Goal: Information Seeking & Learning: Learn about a topic

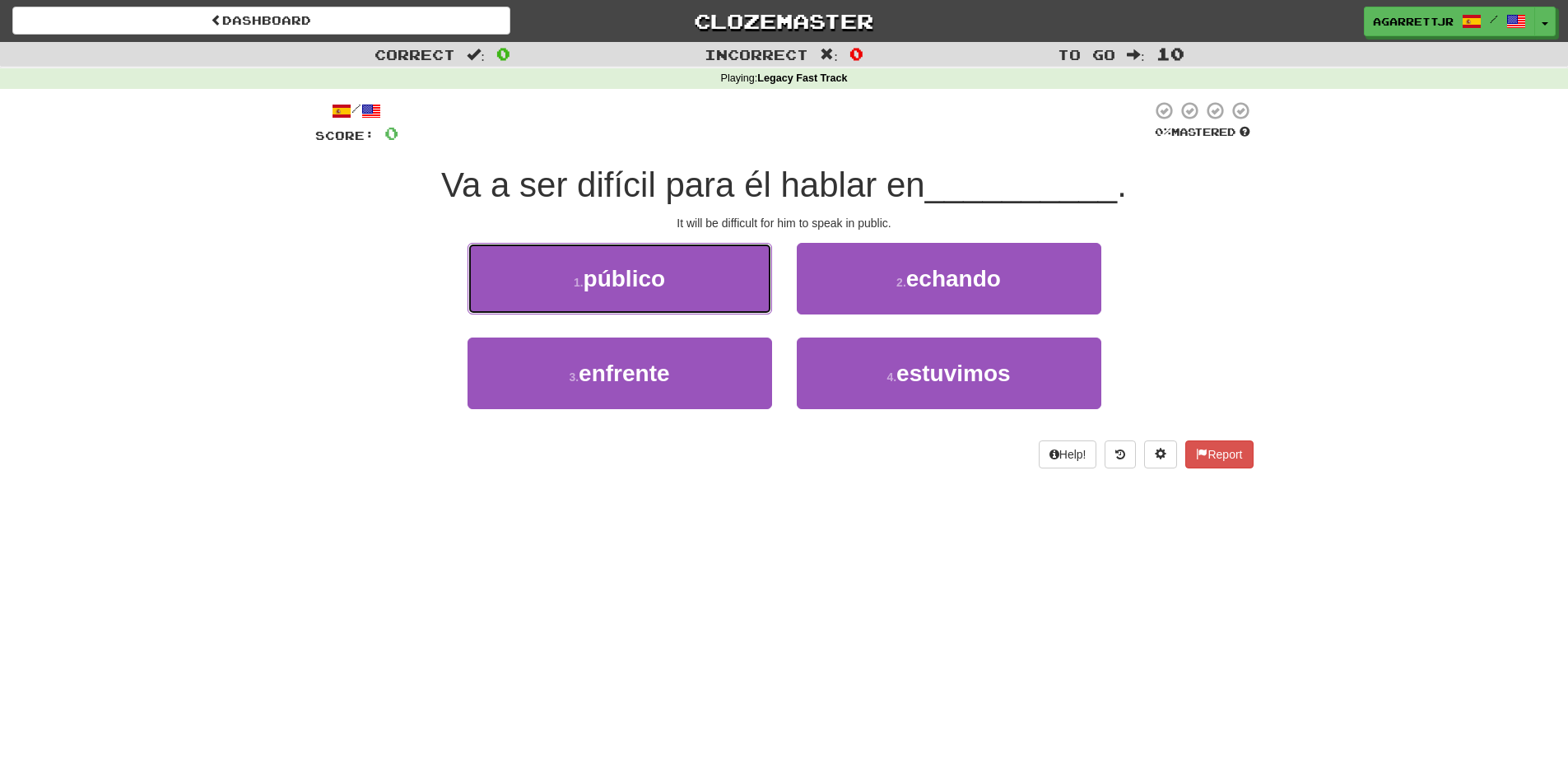
click at [608, 283] on span "público" at bounding box center [624, 278] width 82 height 26
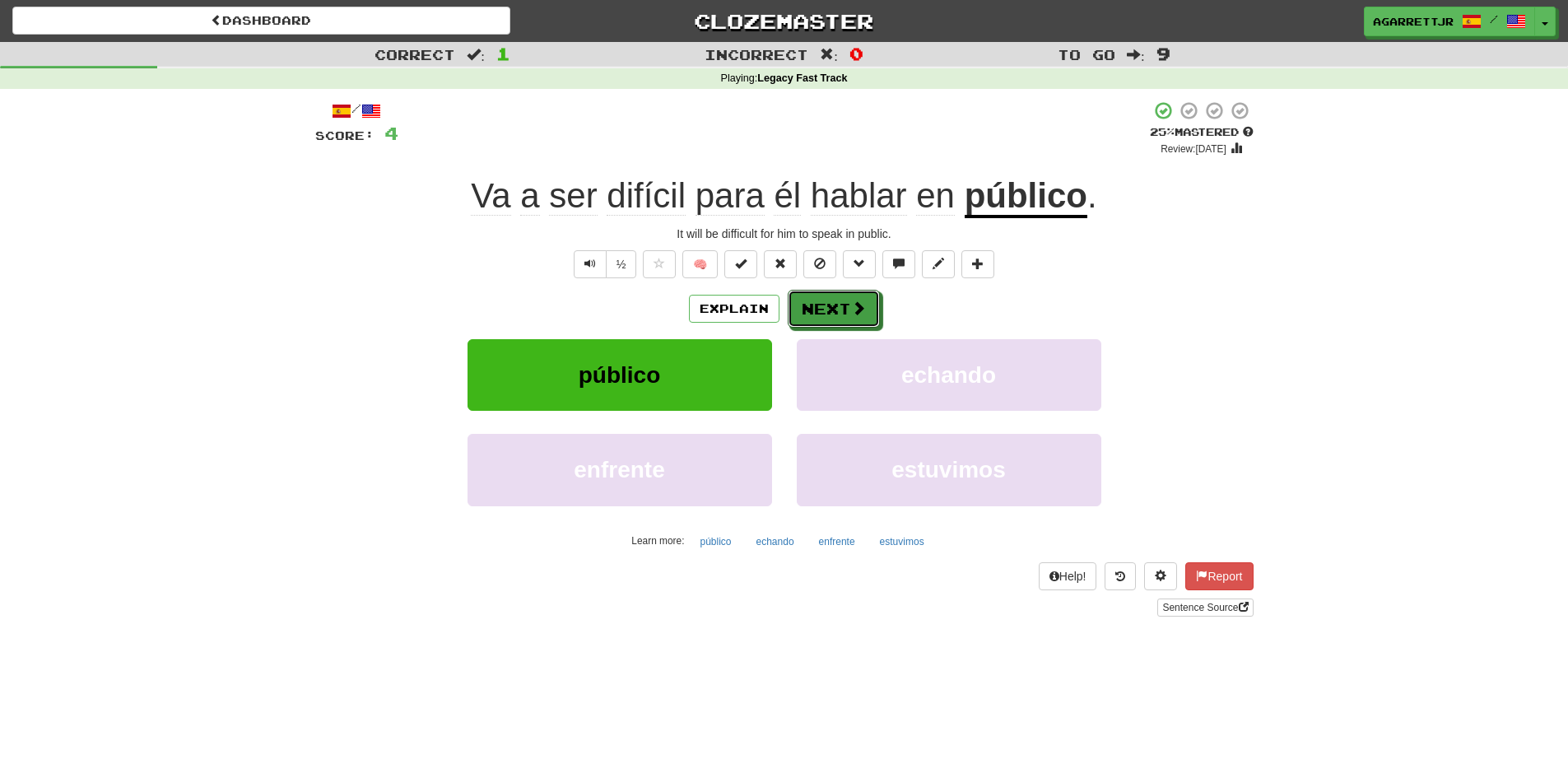
click at [808, 300] on button "Next" at bounding box center [834, 308] width 92 height 38
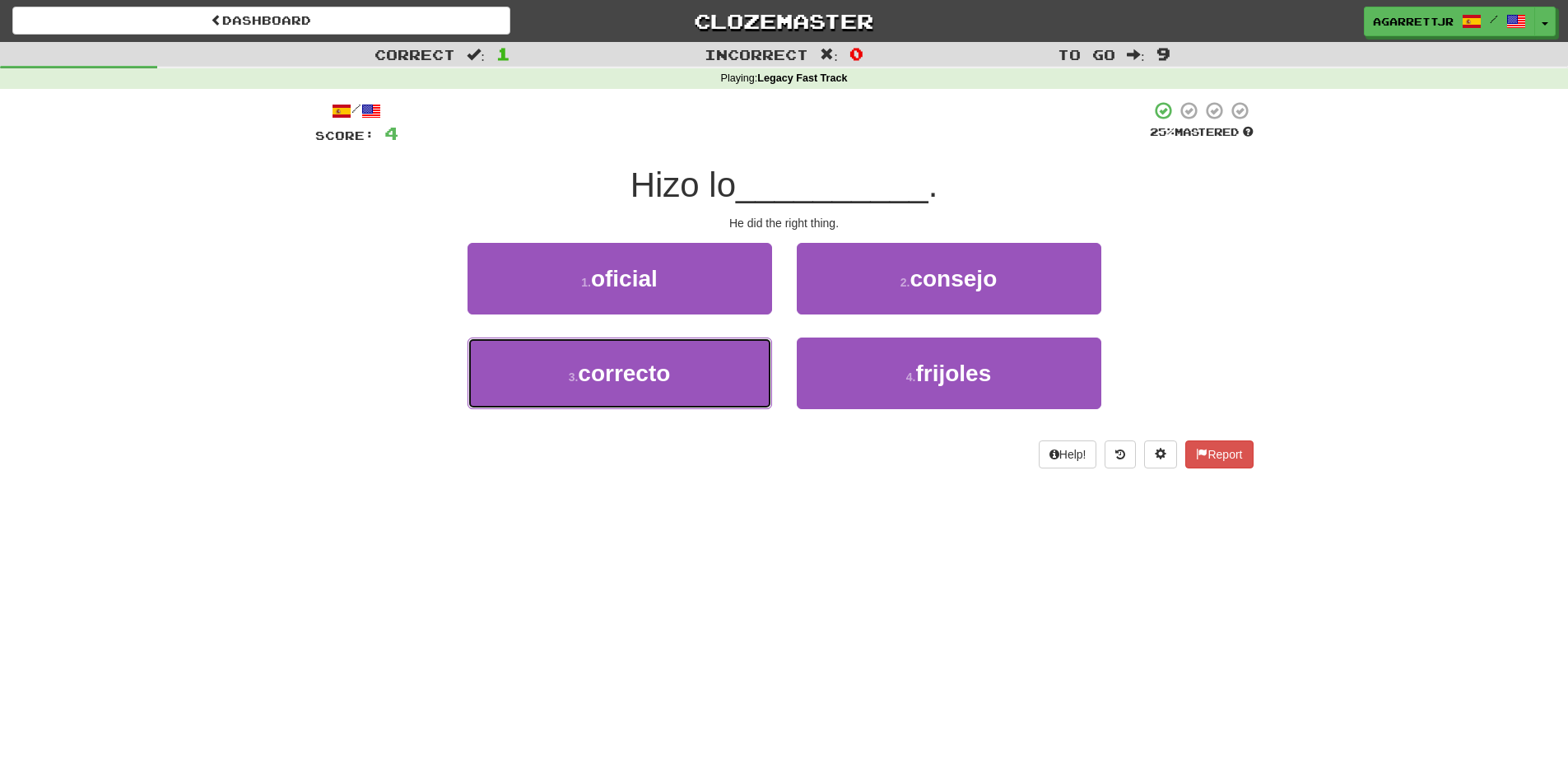
click at [634, 370] on span "correcto" at bounding box center [623, 374] width 92 height 26
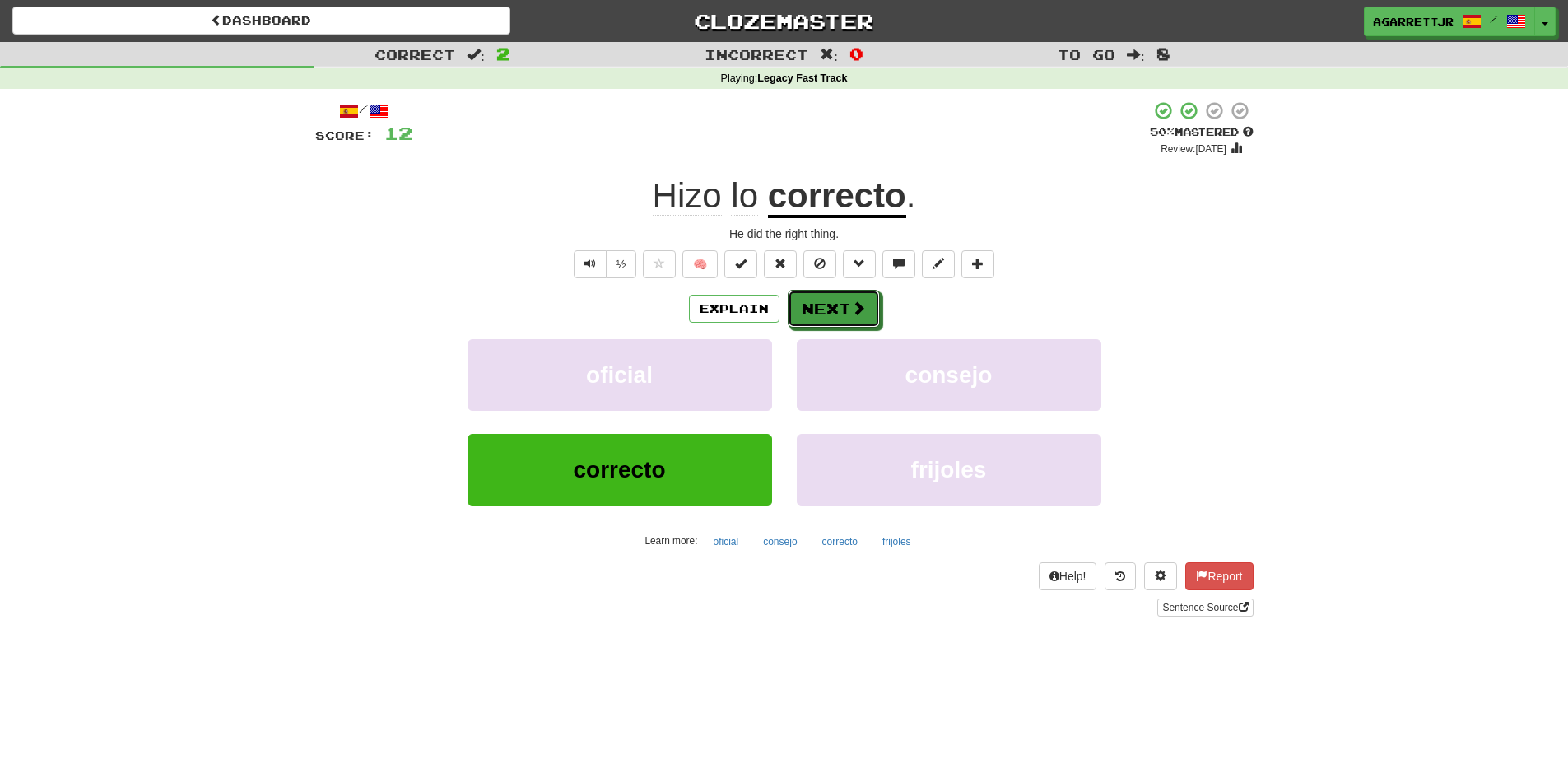
click at [843, 310] on button "Next" at bounding box center [834, 308] width 92 height 38
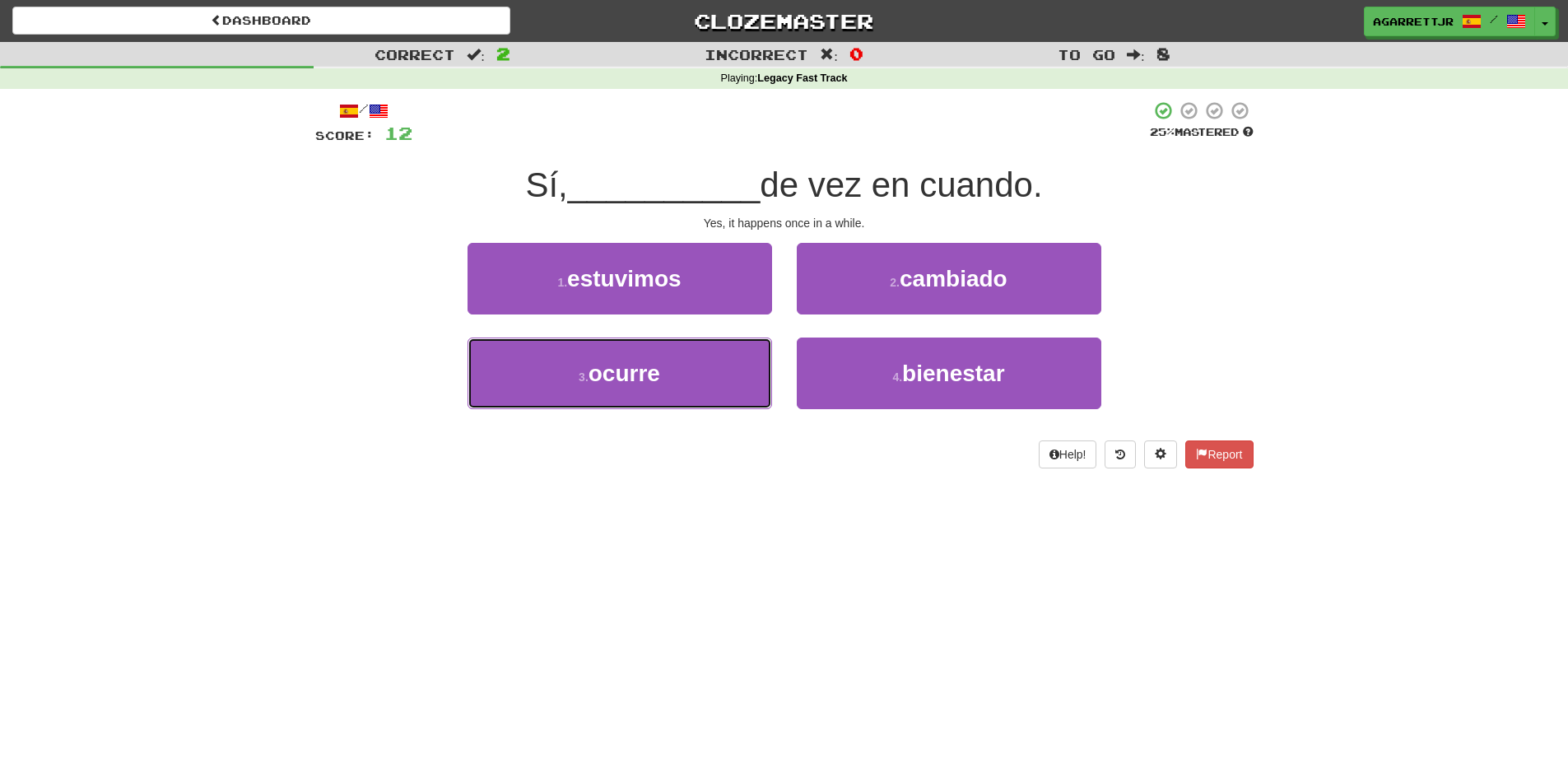
click at [628, 371] on span "ocurre" at bounding box center [624, 374] width 71 height 26
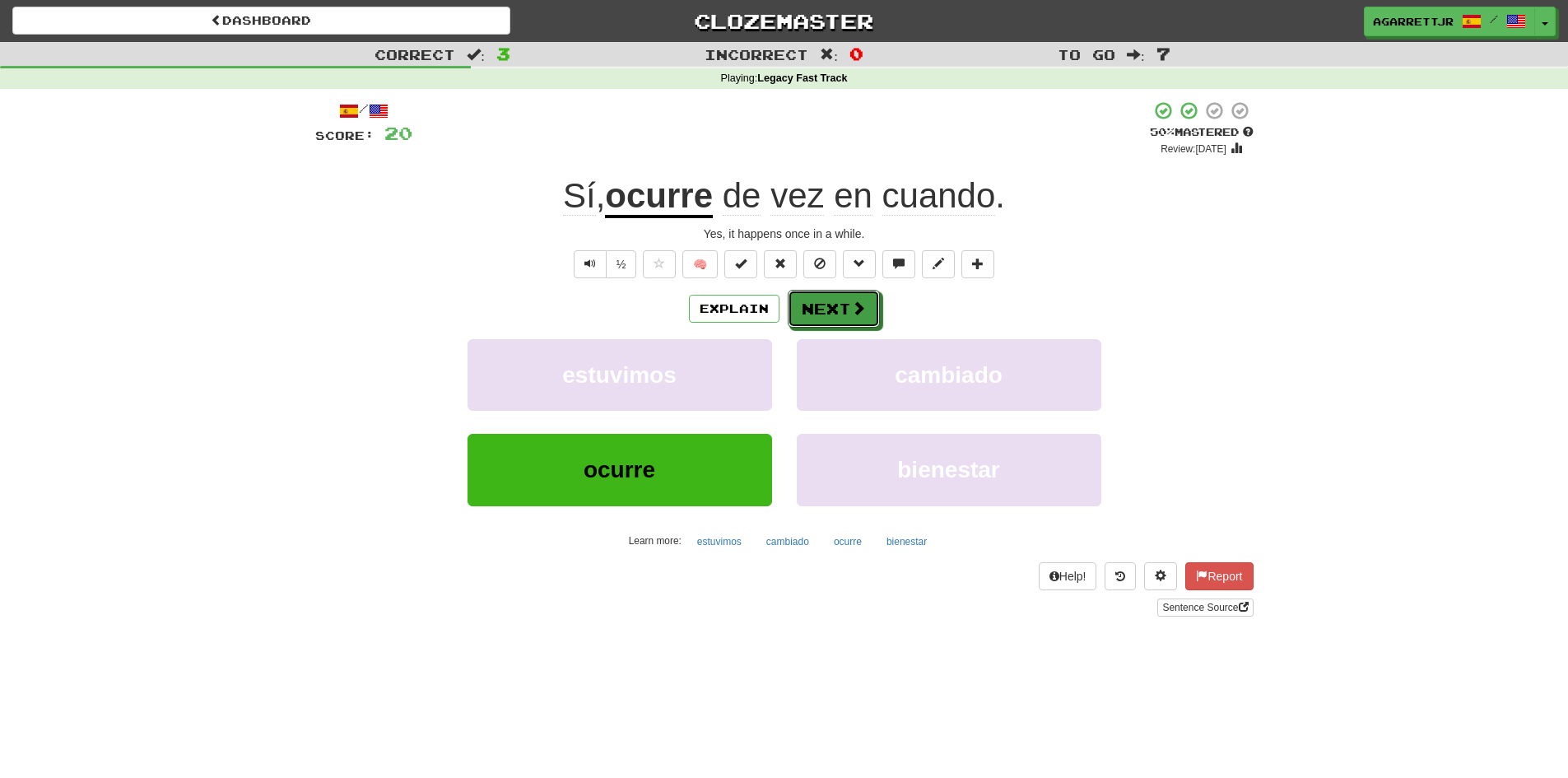
click at [837, 305] on button "Next" at bounding box center [834, 308] width 92 height 38
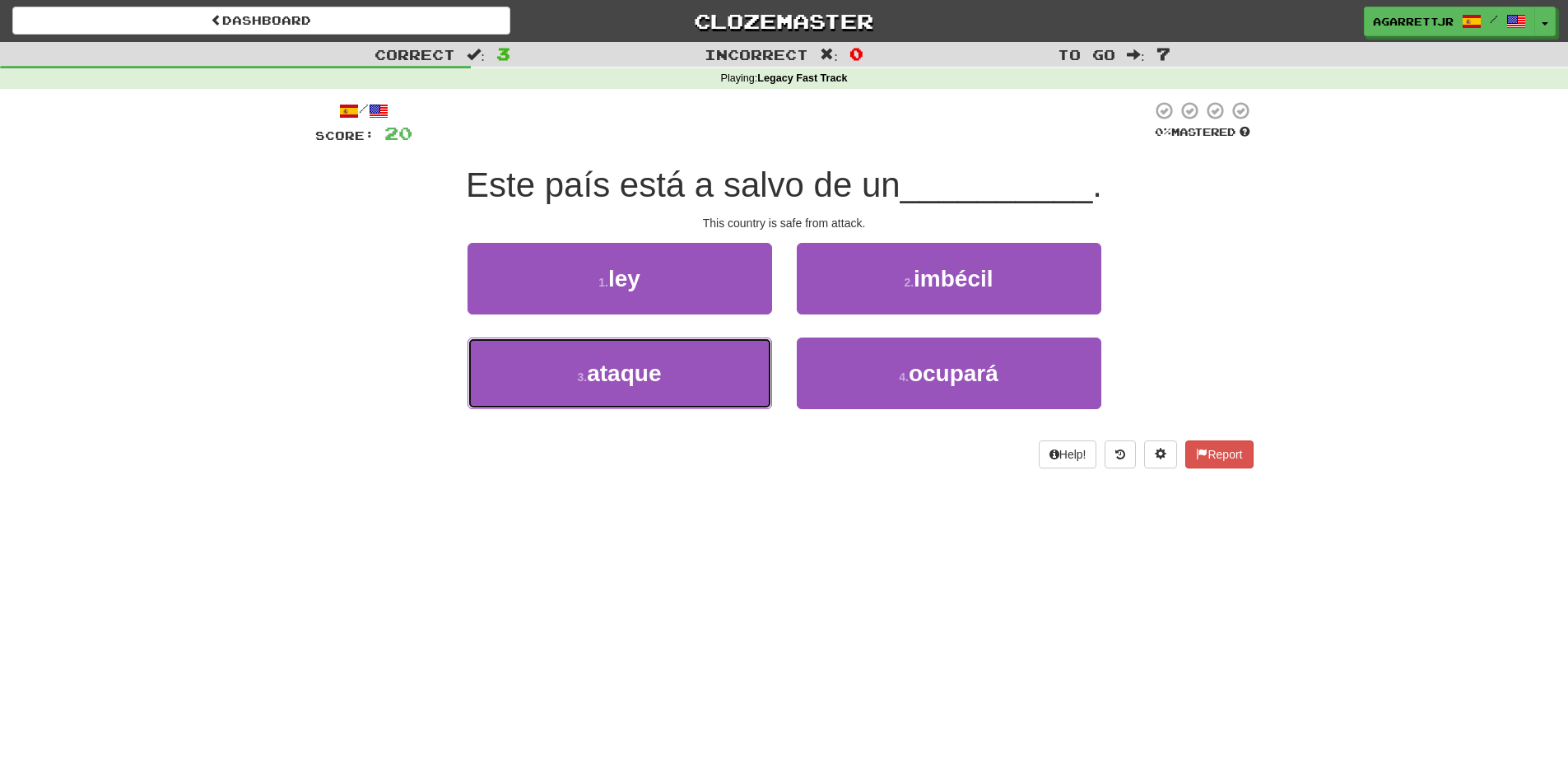
click at [615, 376] on span "ataque" at bounding box center [623, 374] width 74 height 26
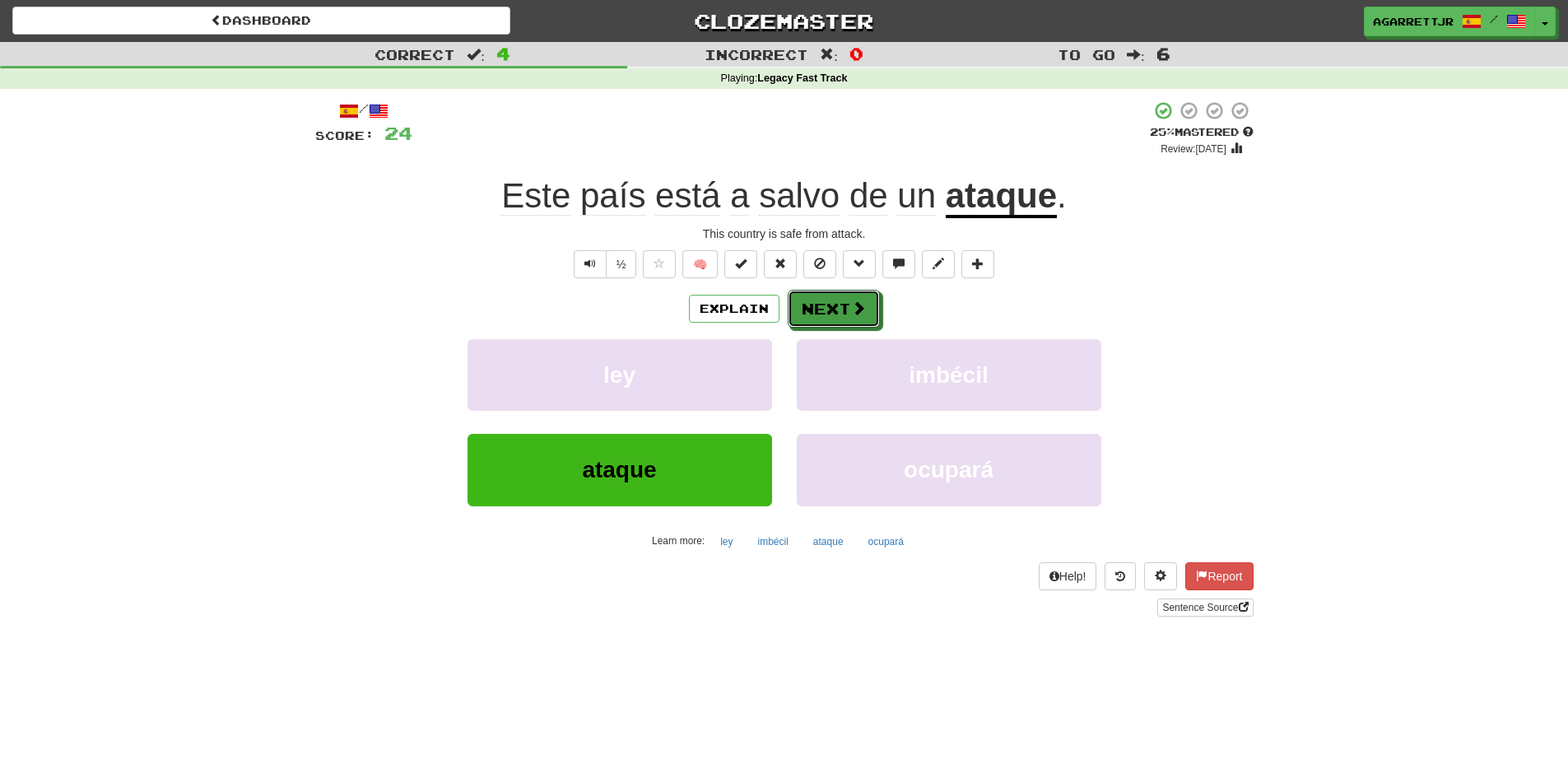
click at [822, 302] on button "Next" at bounding box center [834, 308] width 92 height 38
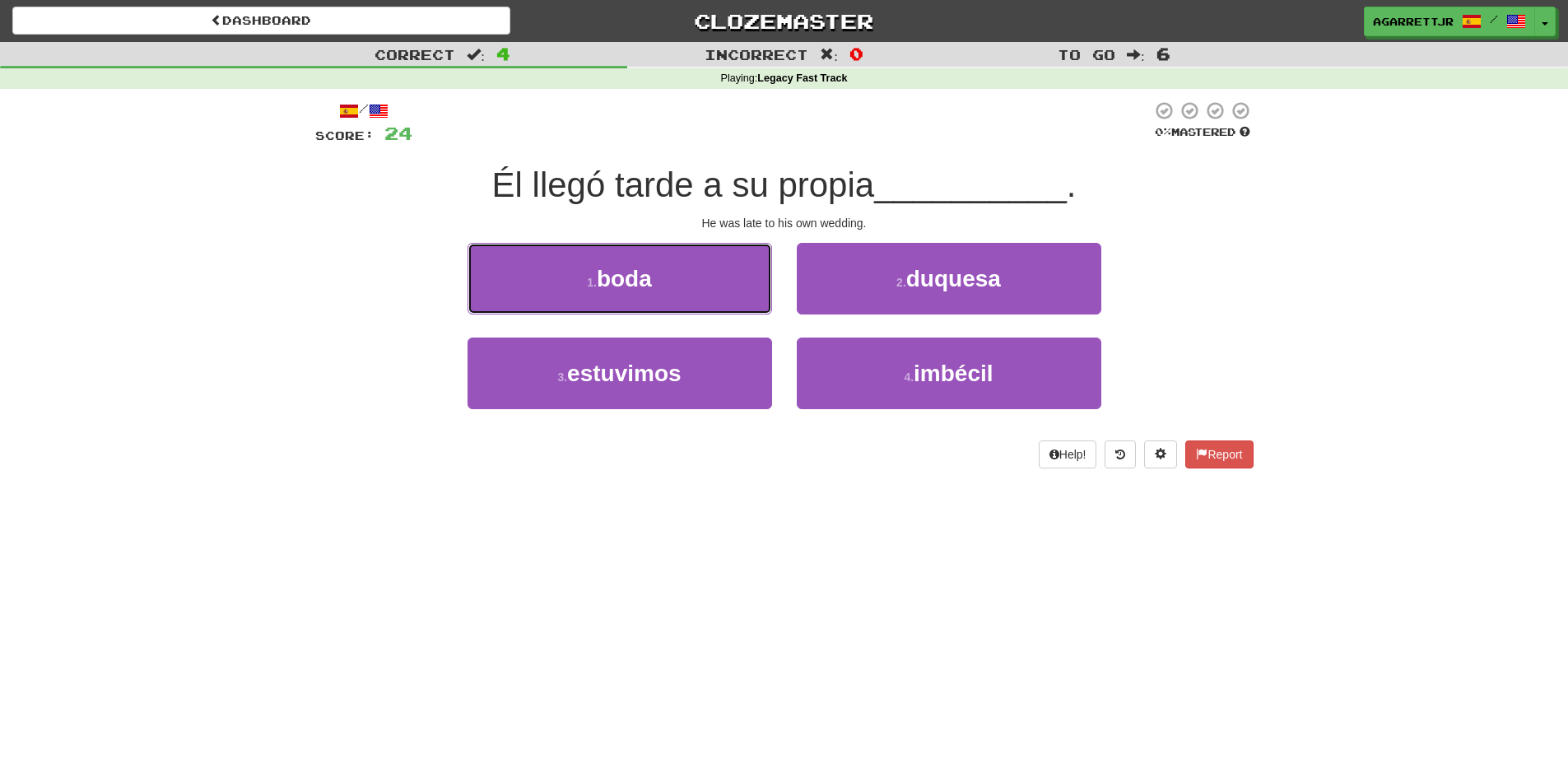
click at [621, 274] on span "boda" at bounding box center [624, 278] width 56 height 26
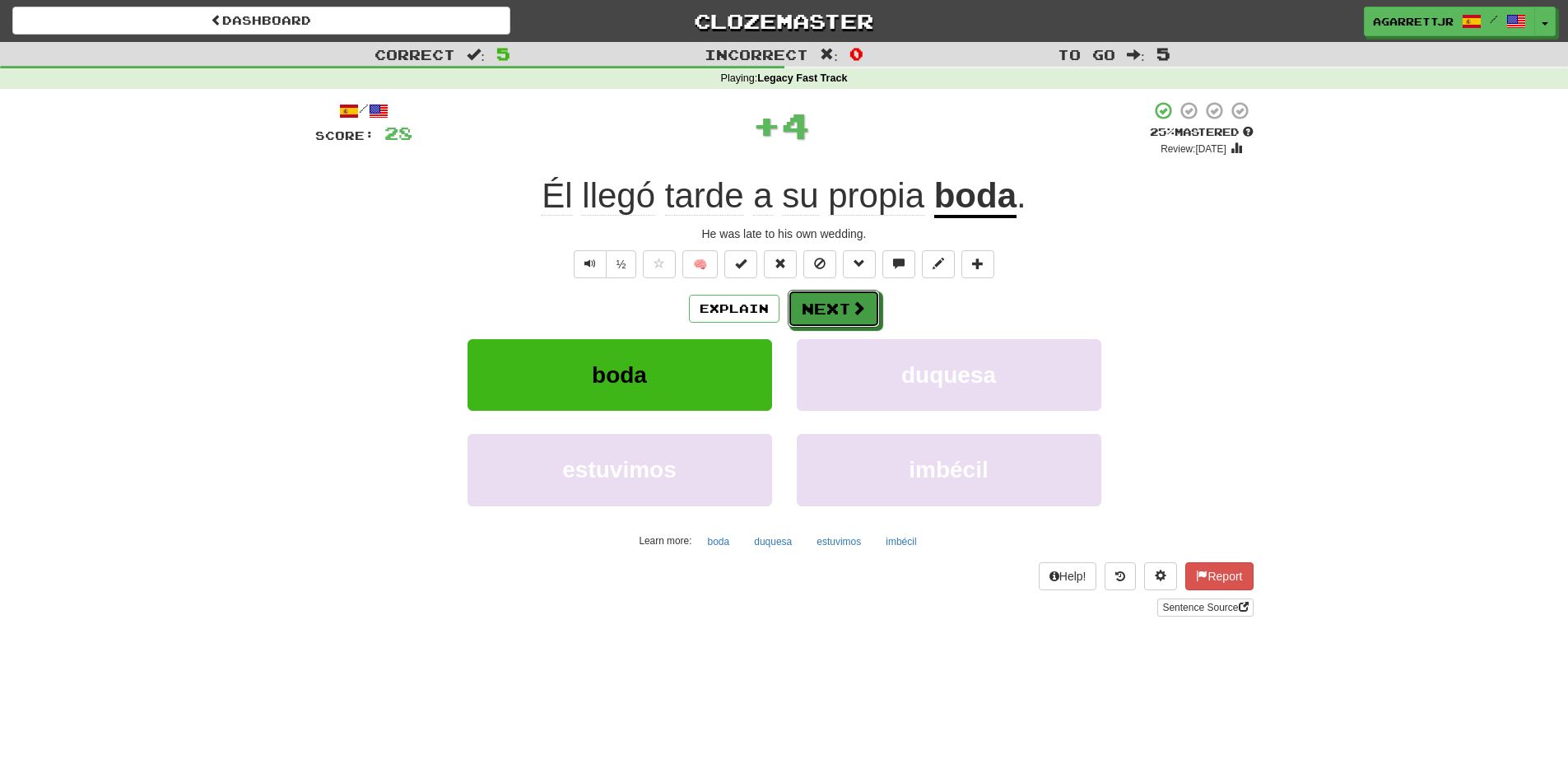
click at [830, 305] on button "Next" at bounding box center [834, 308] width 92 height 38
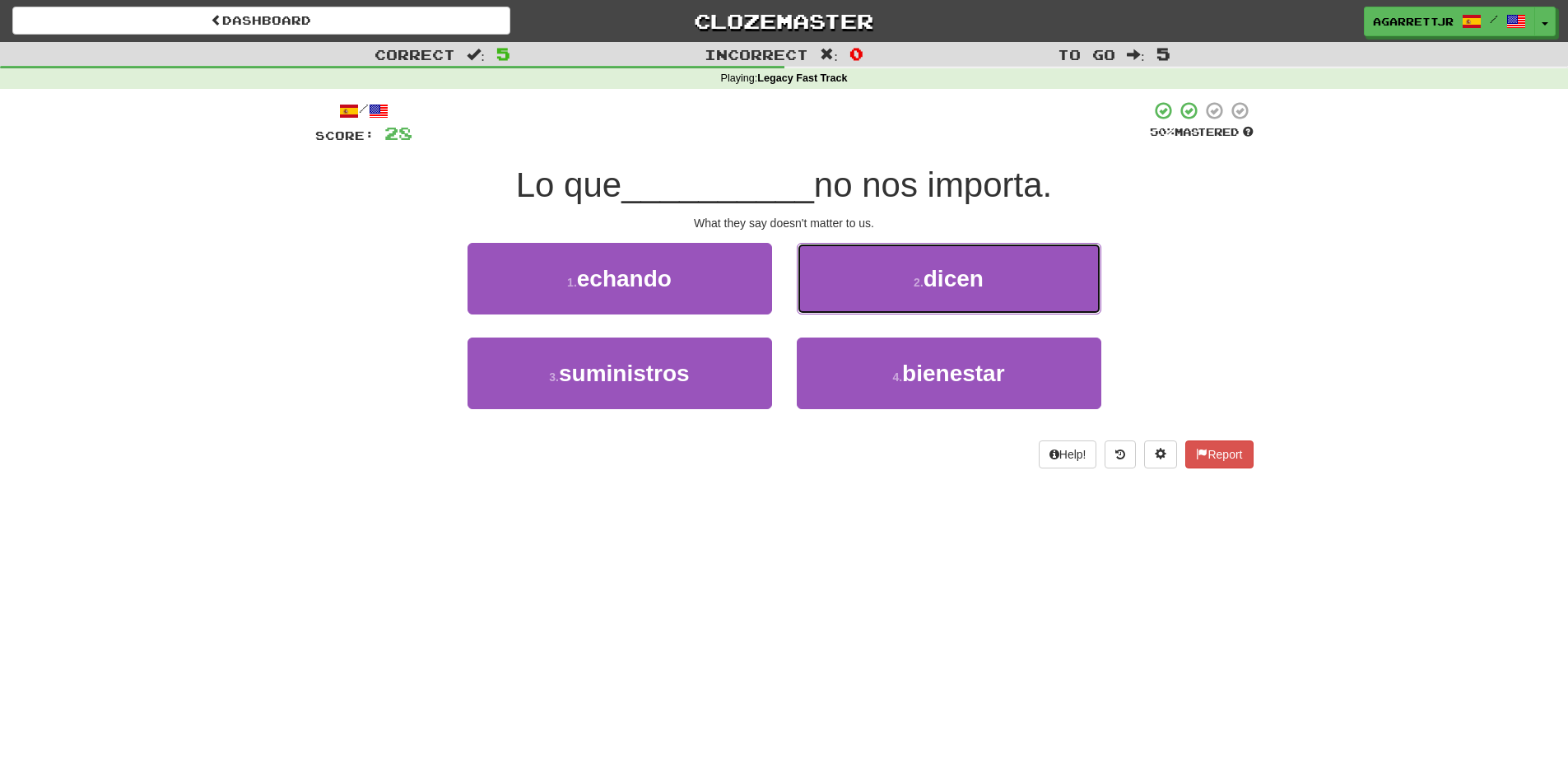
click at [898, 274] on button "2 . dicen" at bounding box center [949, 278] width 304 height 71
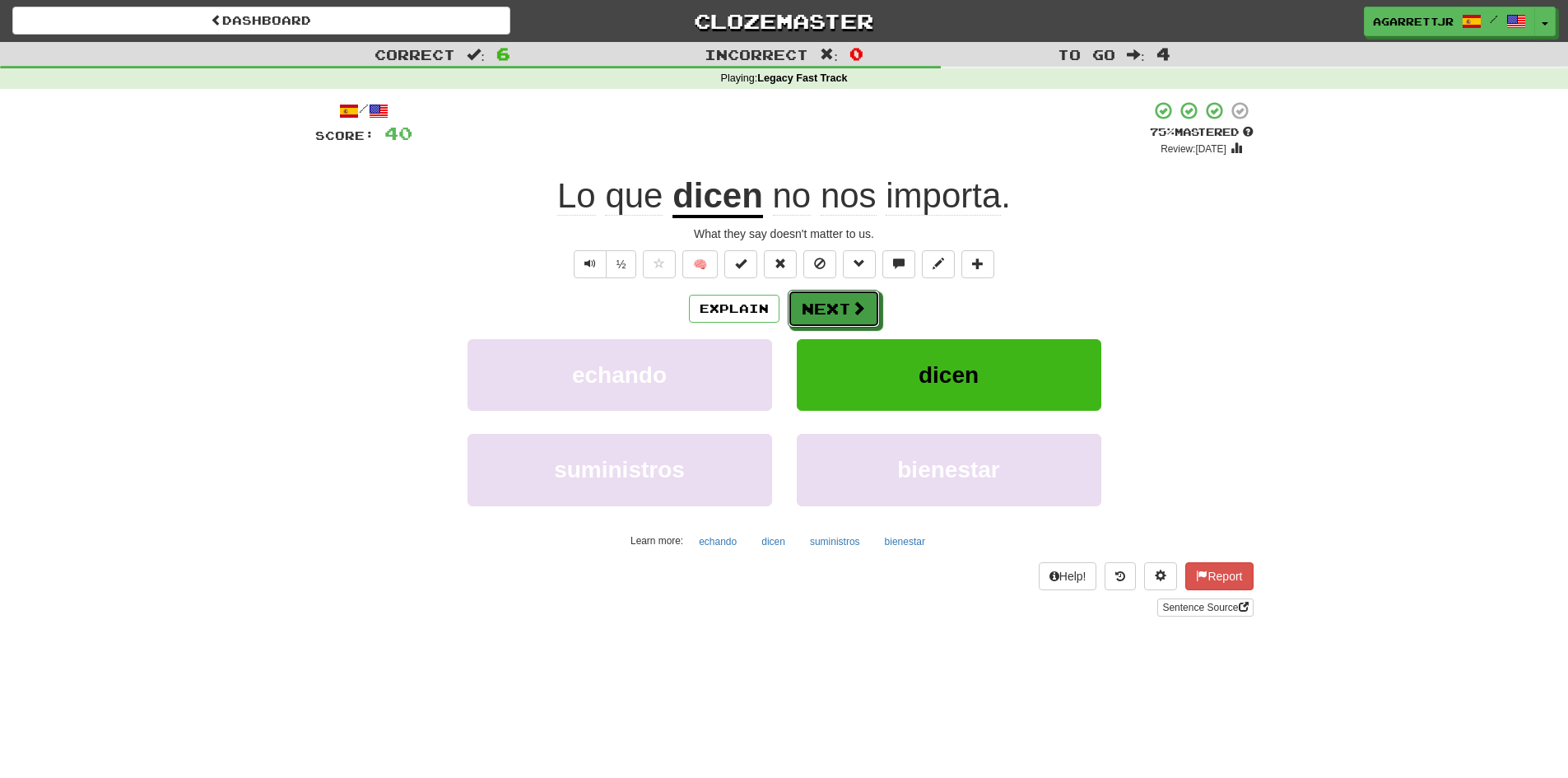
click at [822, 302] on button "Next" at bounding box center [834, 308] width 92 height 38
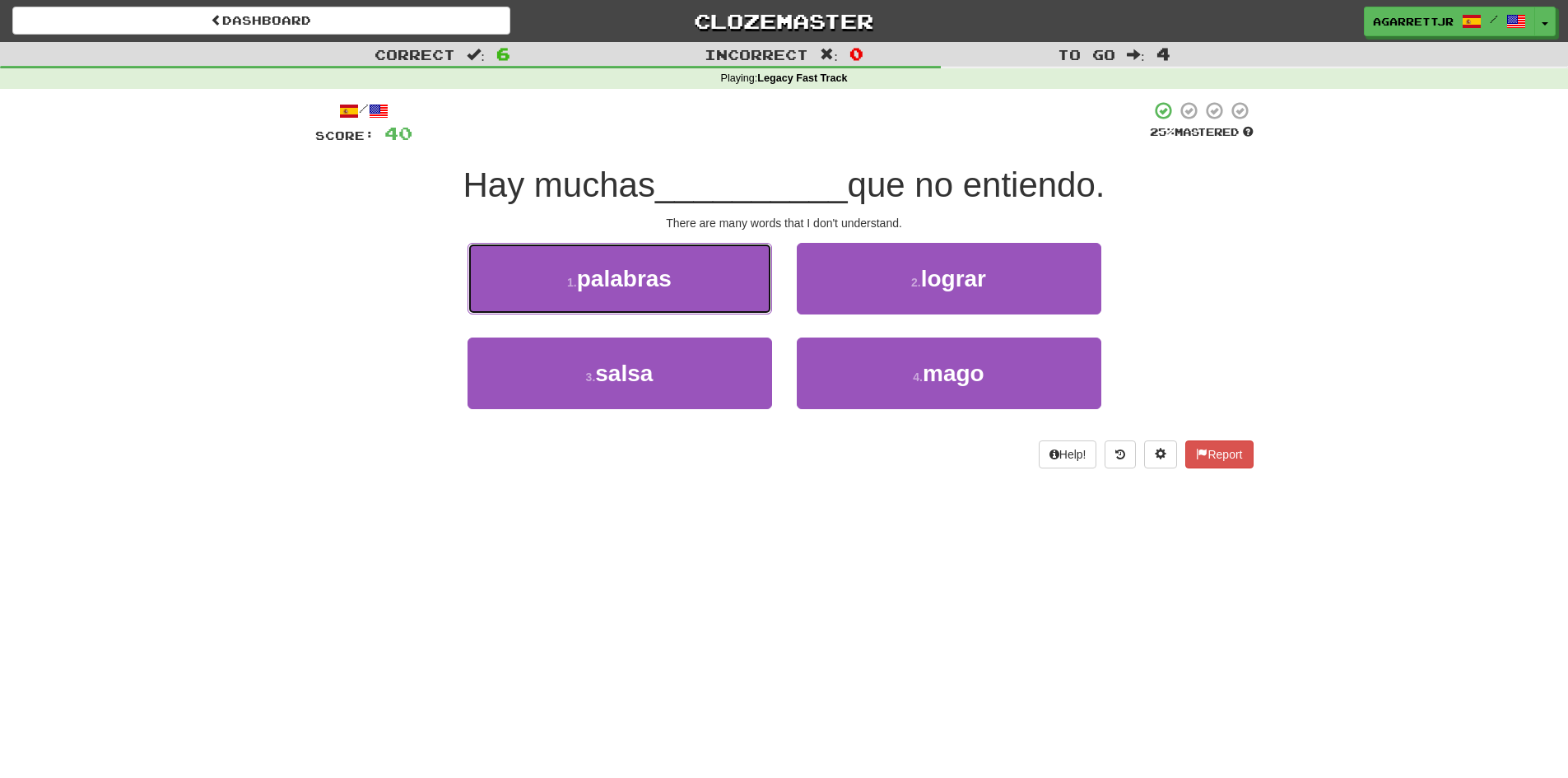
click at [609, 270] on span "palabras" at bounding box center [623, 278] width 94 height 26
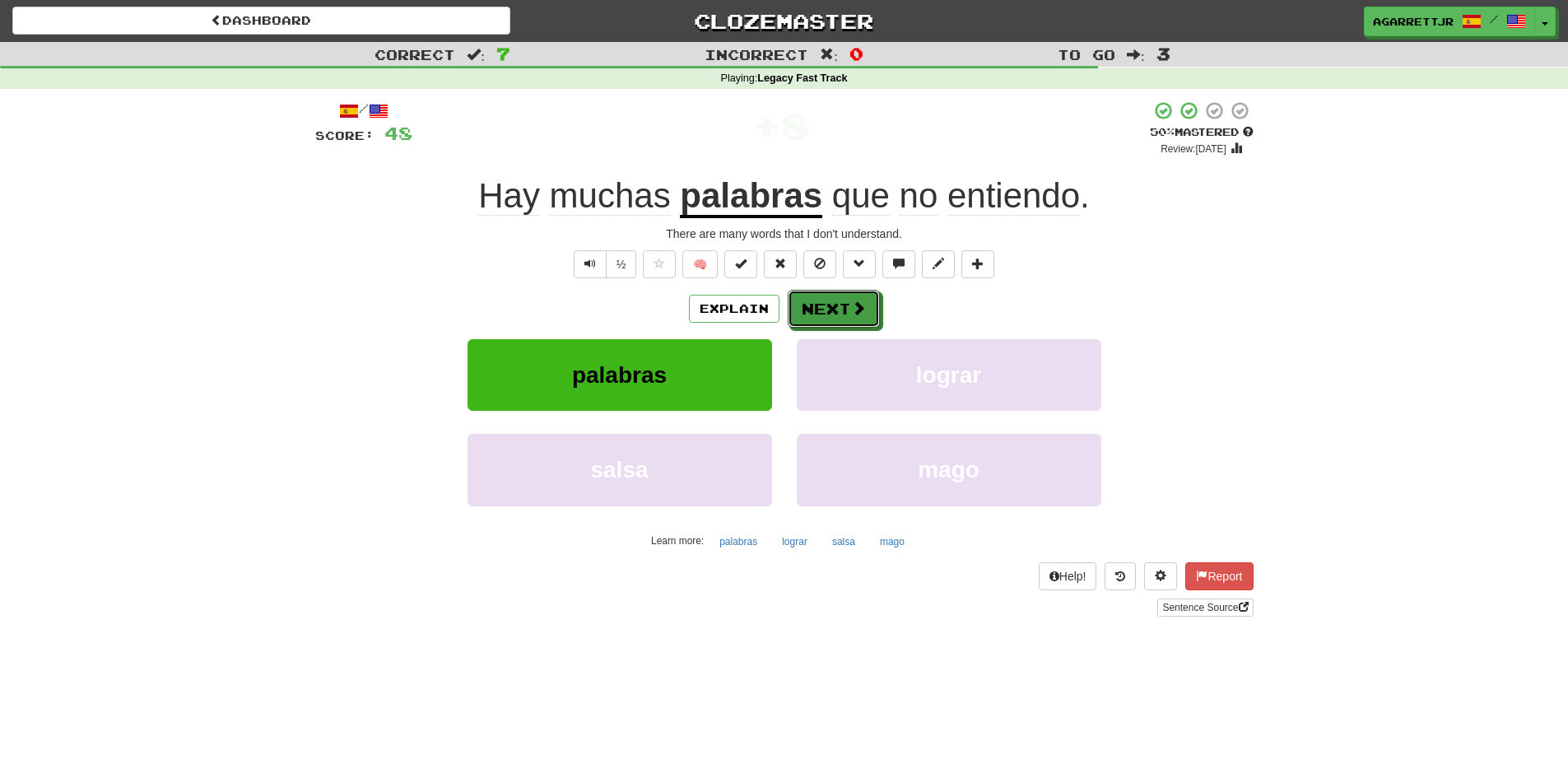
click at [827, 303] on button "Next" at bounding box center [834, 308] width 92 height 38
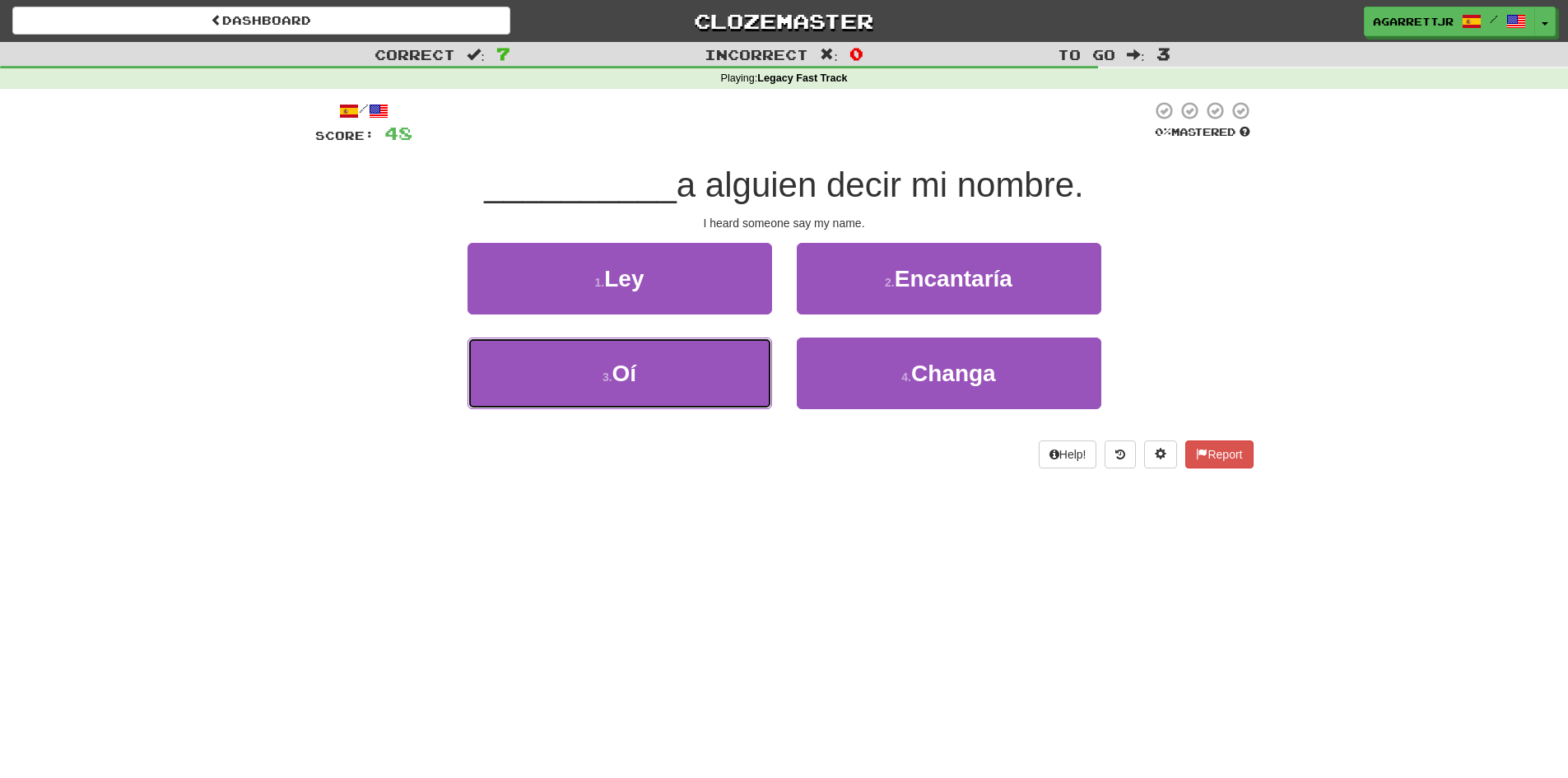
click at [632, 376] on span "Oí" at bounding box center [624, 374] width 25 height 26
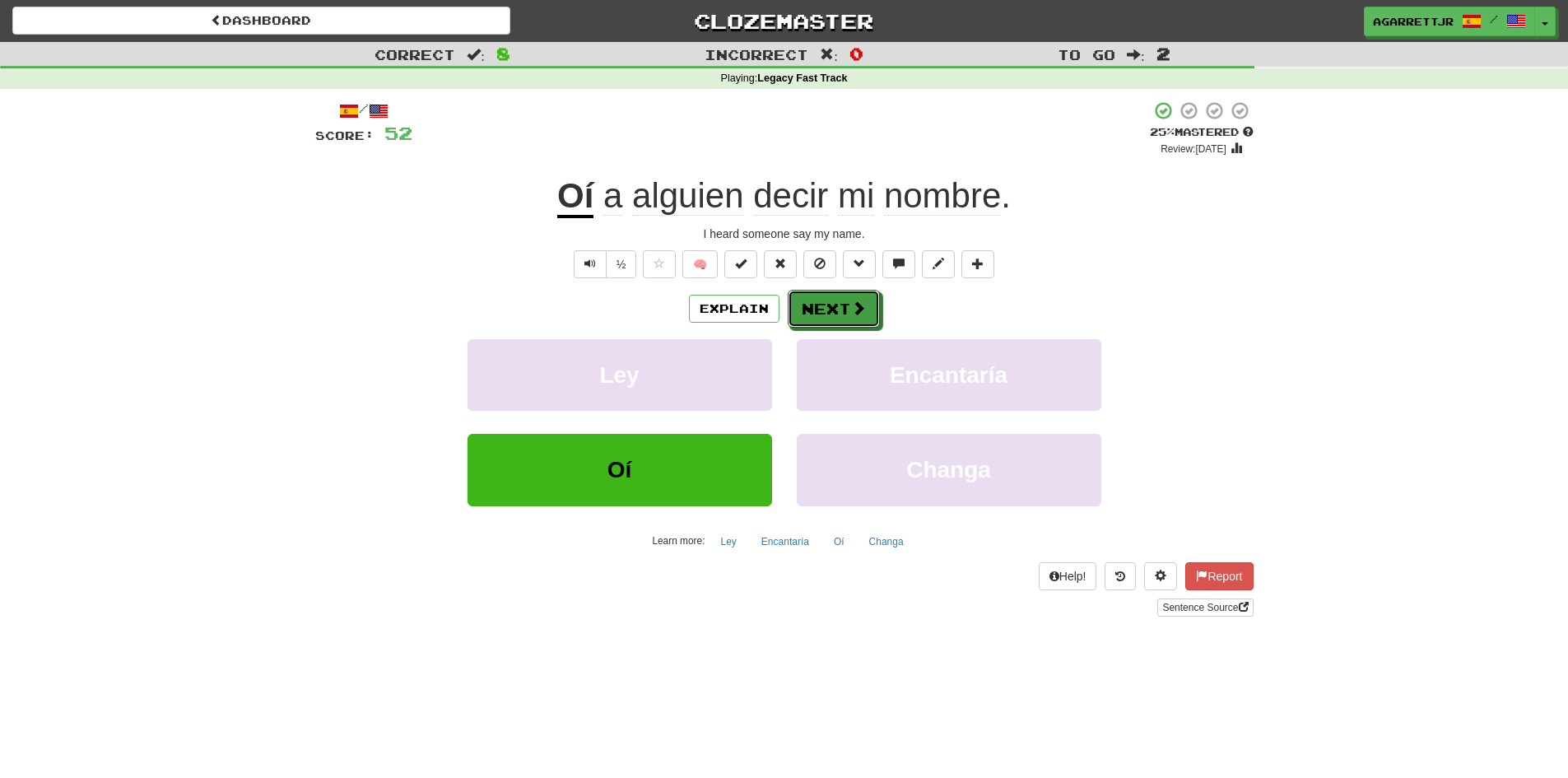
click at [828, 308] on button "Next" at bounding box center [834, 308] width 92 height 38
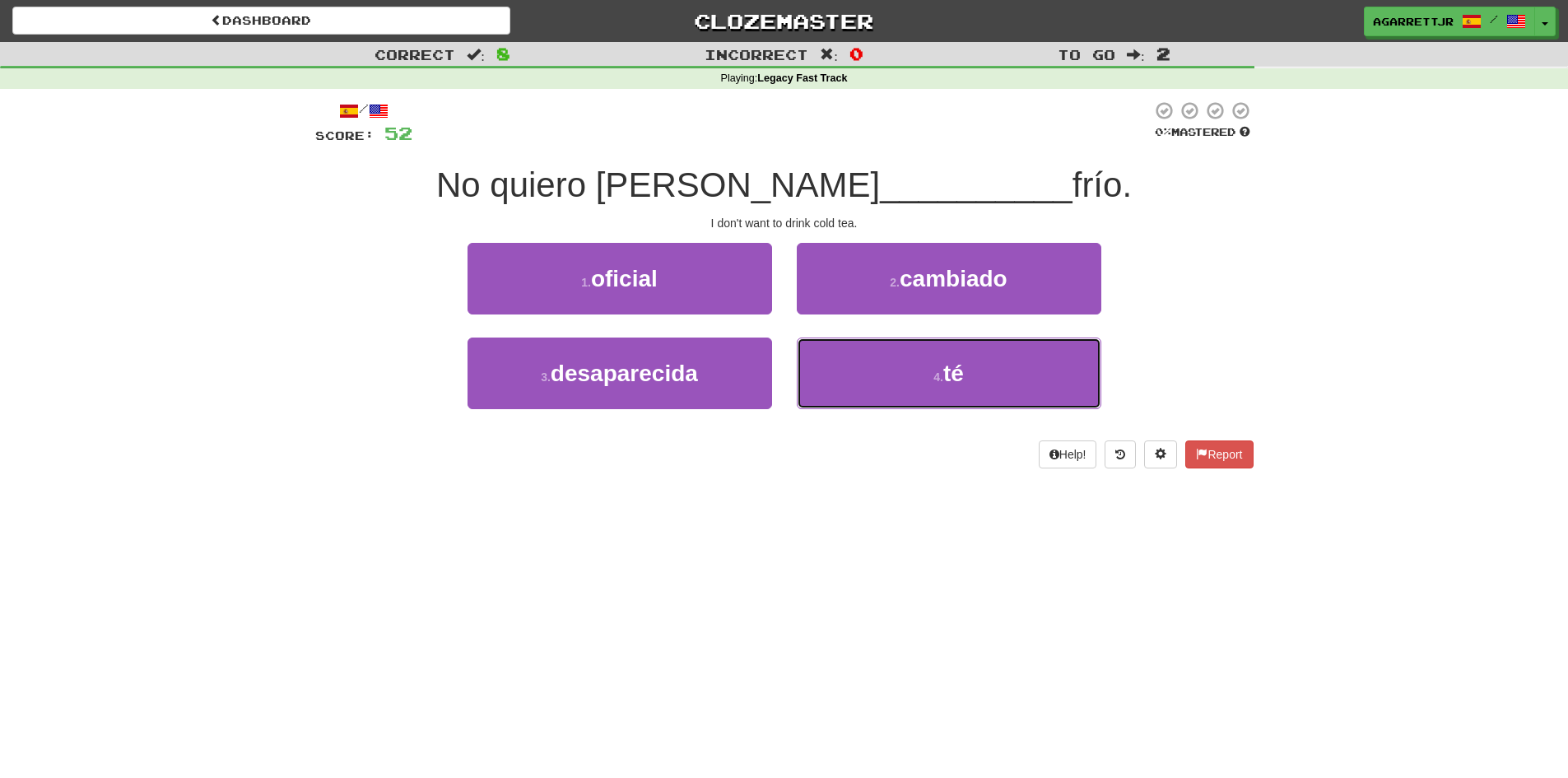
click at [951, 361] on span "té" at bounding box center [952, 374] width 21 height 26
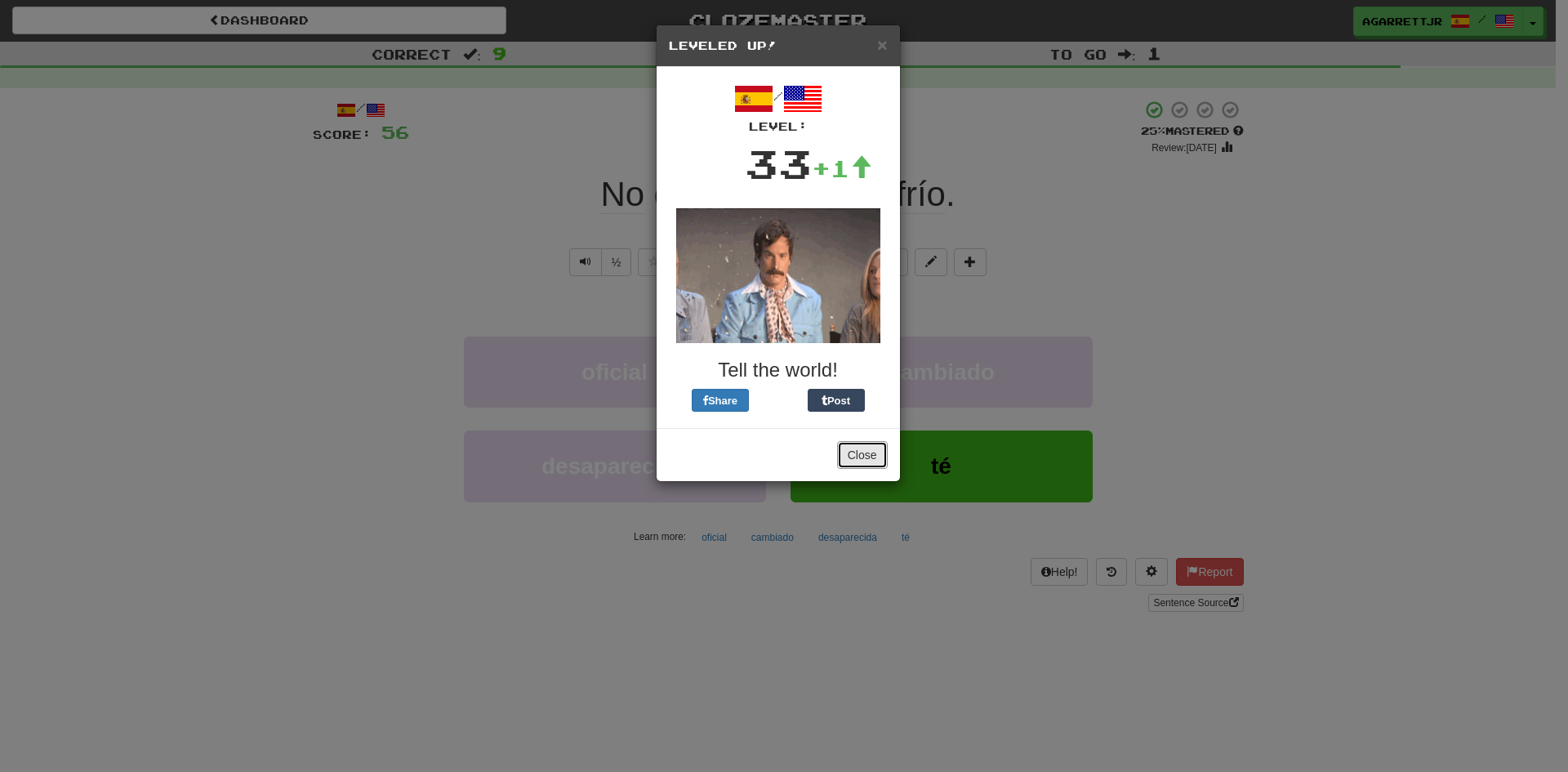
click at [861, 452] on button "Close" at bounding box center [862, 454] width 50 height 28
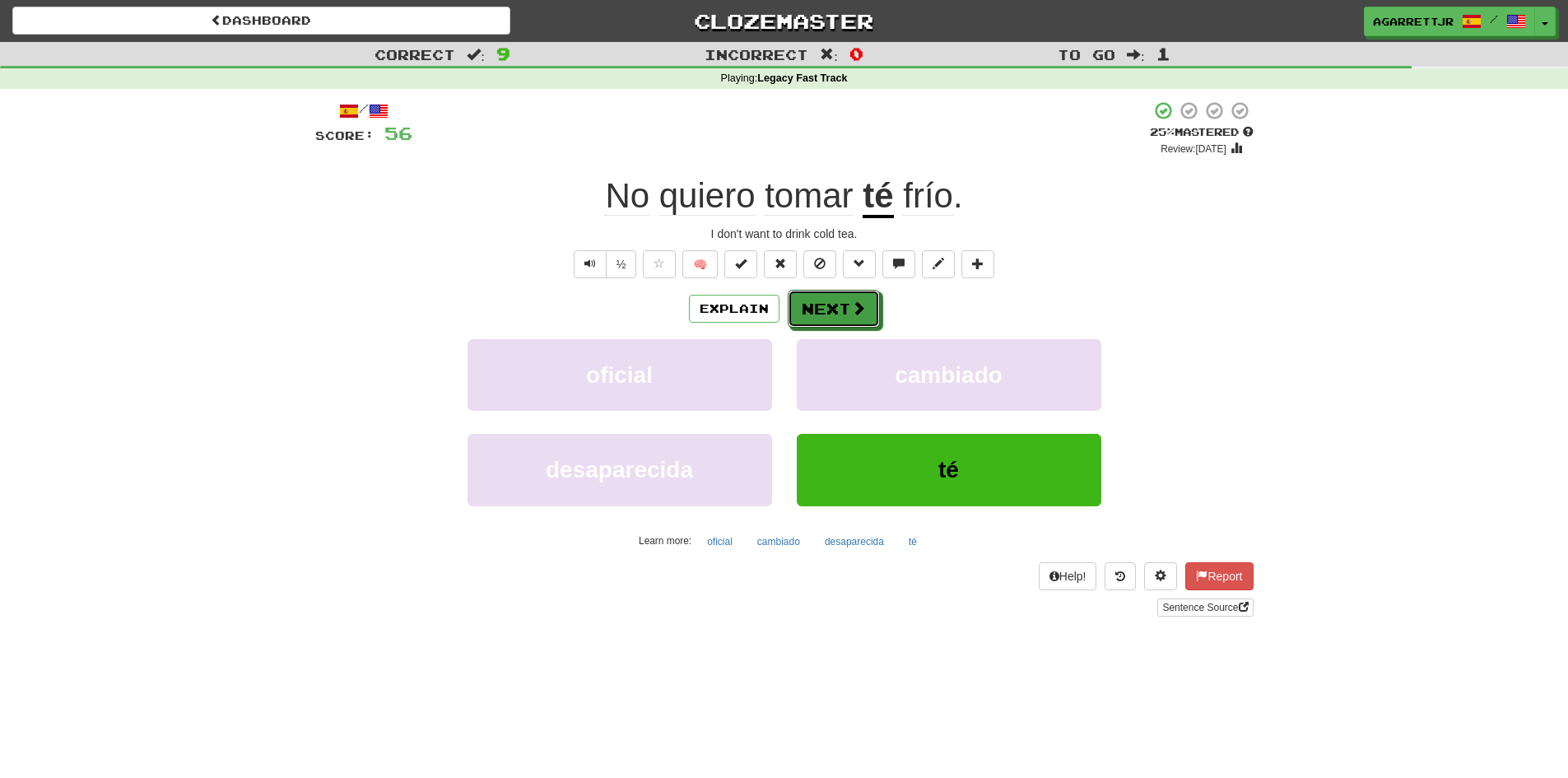
click at [840, 296] on button "Next" at bounding box center [834, 308] width 92 height 38
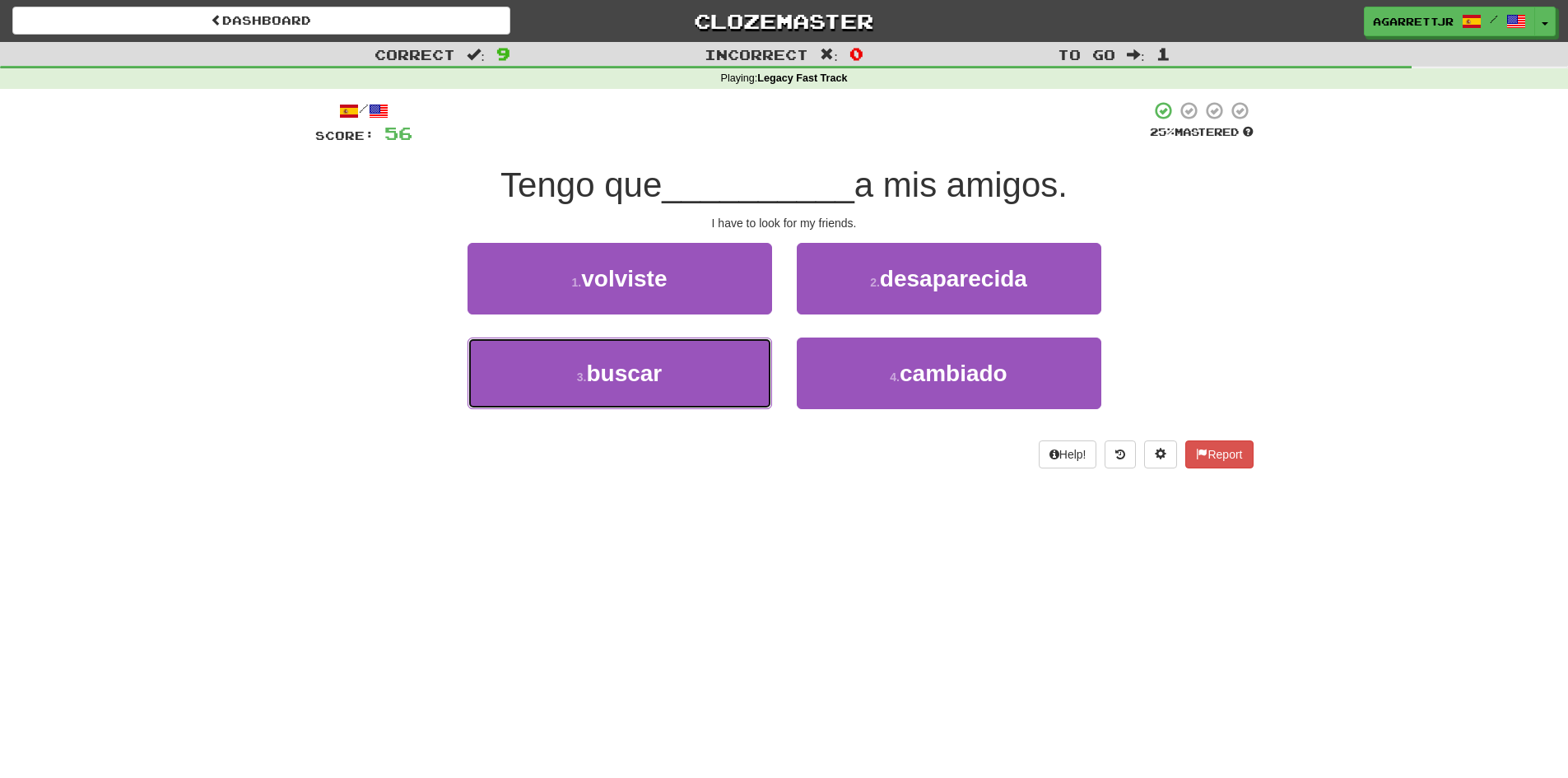
click at [636, 371] on span "buscar" at bounding box center [623, 374] width 75 height 26
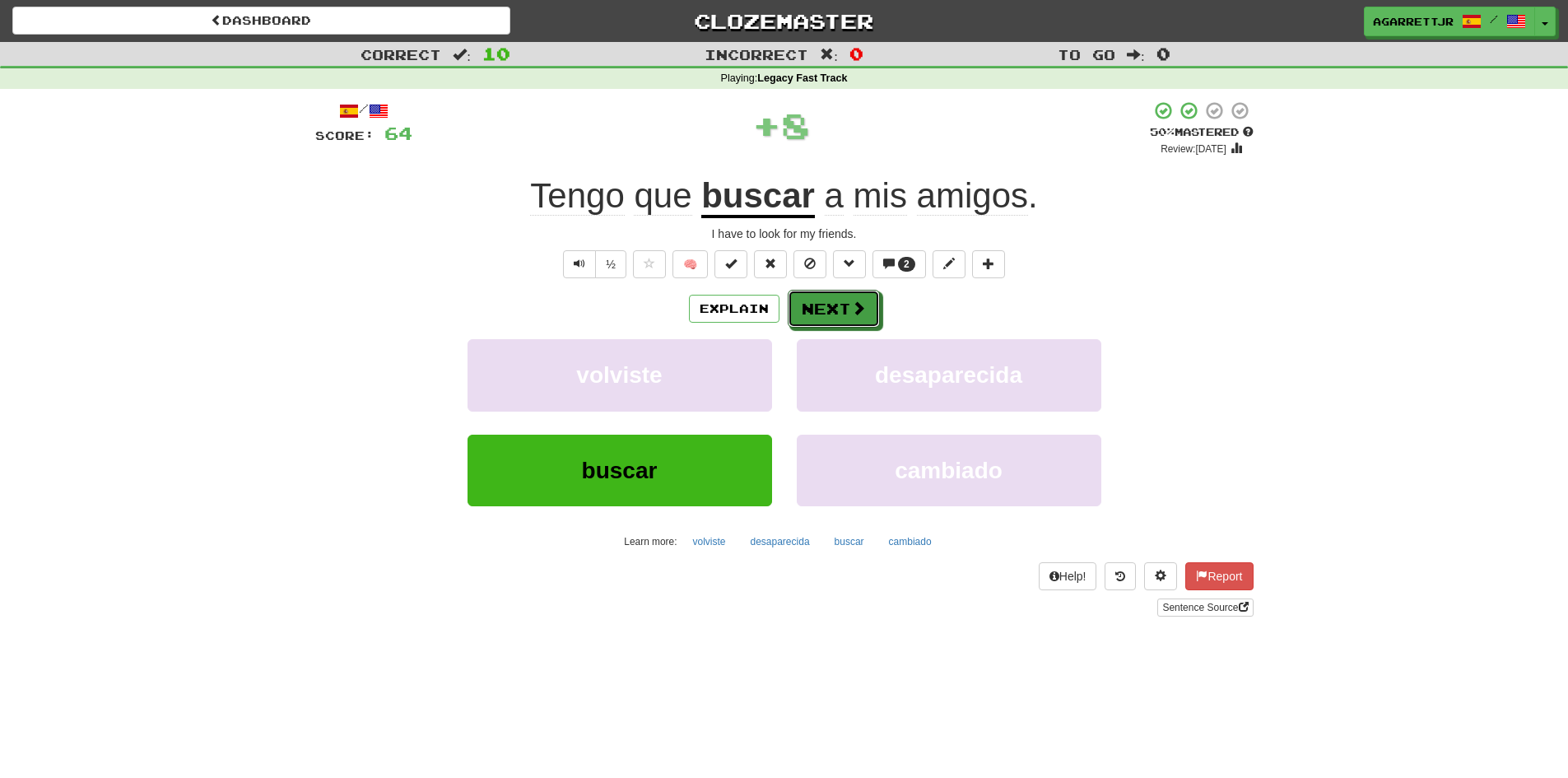
click at [837, 303] on button "Next" at bounding box center [834, 308] width 92 height 38
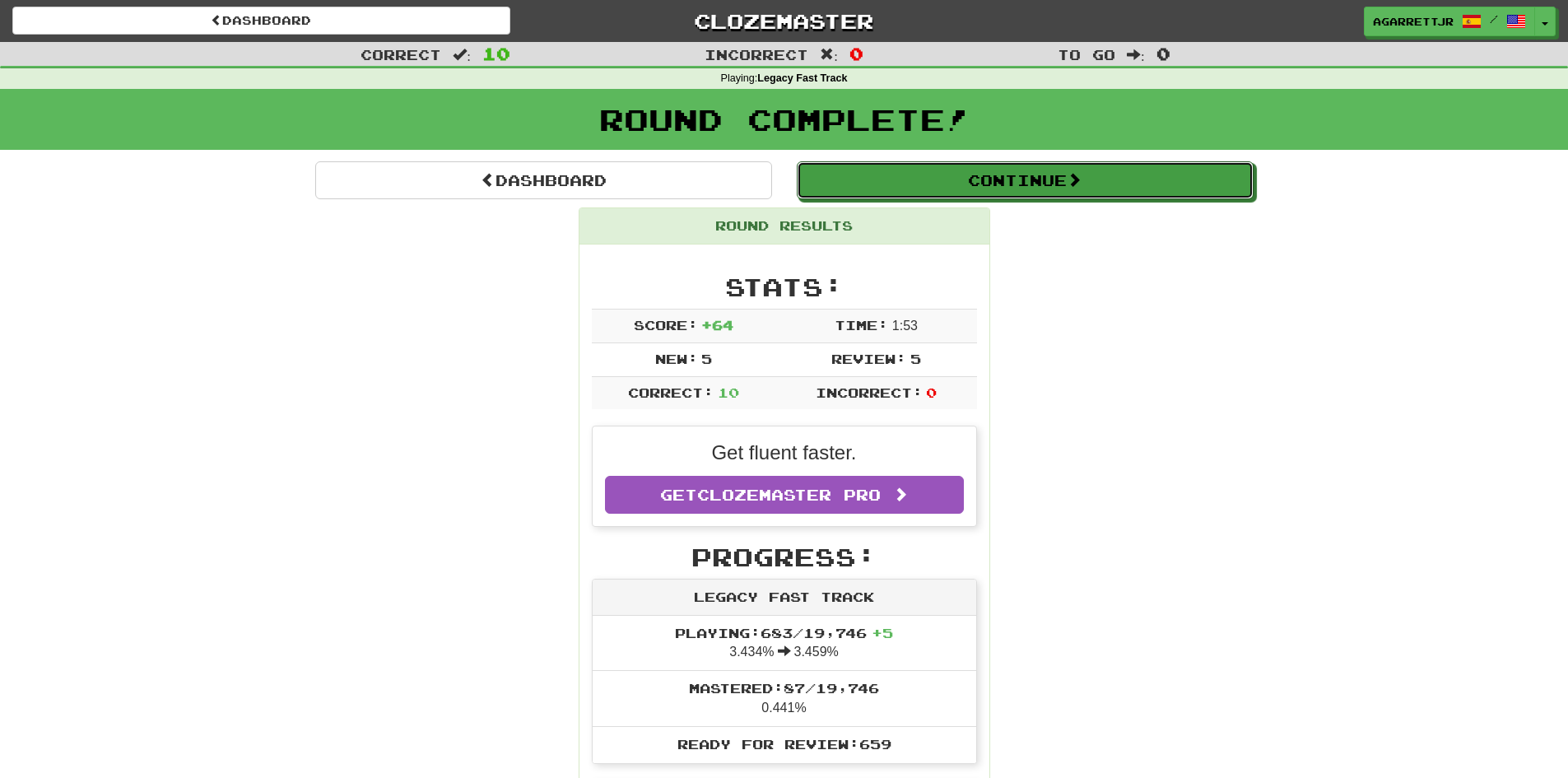
click at [1001, 173] on button "Continue" at bounding box center [1025, 180] width 457 height 38
